Goal: Information Seeking & Learning: Learn about a topic

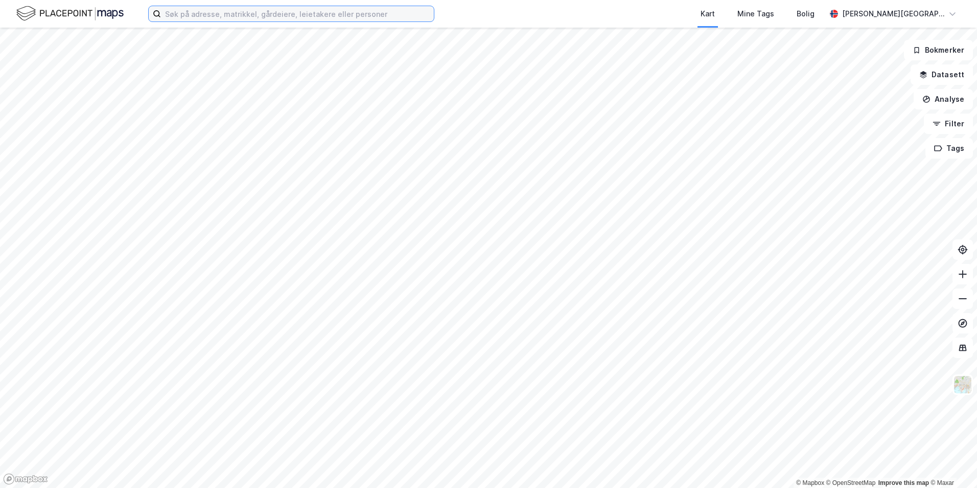
click at [334, 13] on input at bounding box center [297, 13] width 273 height 15
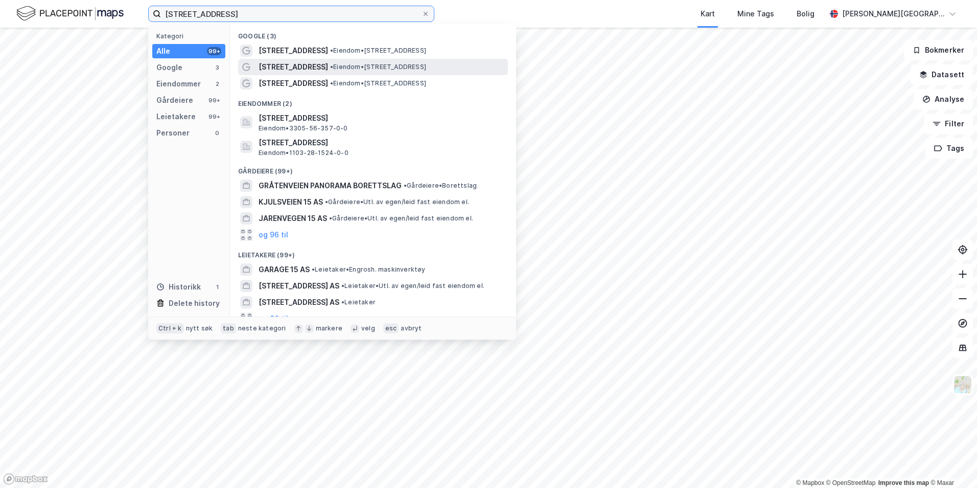
type input "[STREET_ADDRESS]"
click at [371, 70] on span "• Eiendom • [STREET_ADDRESS]" at bounding box center [378, 67] width 96 height 8
